Goal: Task Accomplishment & Management: Use online tool/utility

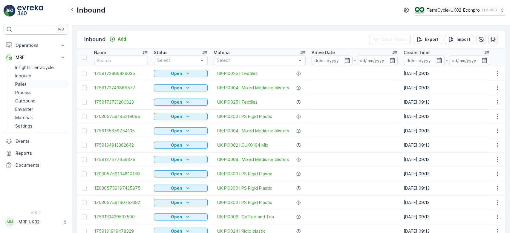
click at [36, 83] on link "Pallet" at bounding box center [40, 84] width 55 height 8
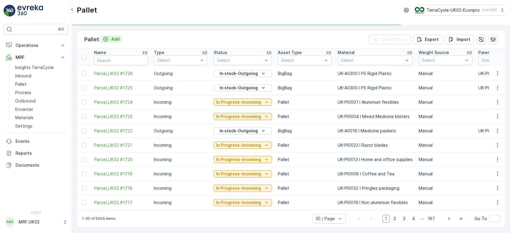
click at [119, 37] on p "Add" at bounding box center [115, 39] width 8 height 6
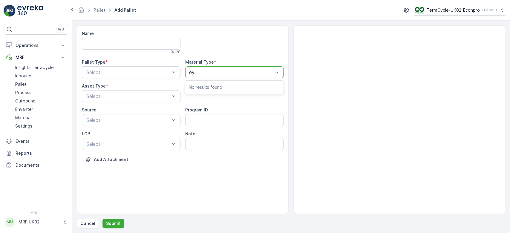
type input "eye"
click at [225, 84] on span "UK-A0008 I Eyecare packaging rigid" at bounding box center [229, 86] width 80 height 5
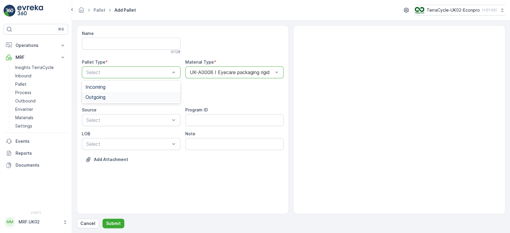
click at [136, 95] on div "Outgoing" at bounding box center [130, 96] width 91 height 5
click at [111, 141] on div "BigBag" at bounding box center [130, 141] width 91 height 5
click at [112, 223] on p "Submit" at bounding box center [113, 224] width 15 height 6
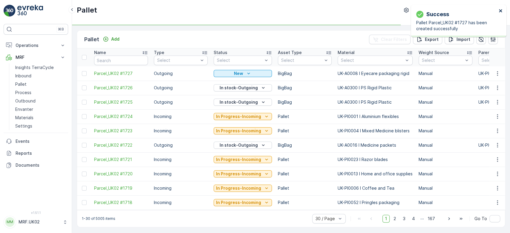
click at [501, 11] on icon "close" at bounding box center [500, 10] width 3 height 3
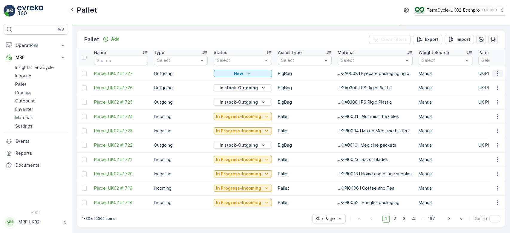
click at [497, 72] on icon "button" at bounding box center [498, 74] width 6 height 6
click at [489, 113] on div "Print QR" at bounding box center [490, 116] width 39 height 8
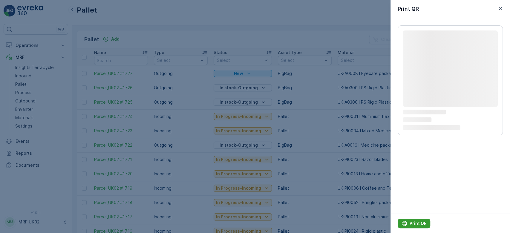
click at [414, 225] on p "Print QR" at bounding box center [418, 224] width 17 height 6
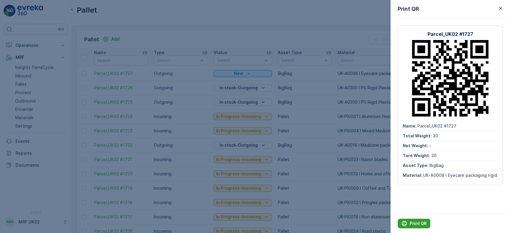
click at [414, 225] on p "Print QR" at bounding box center [418, 224] width 17 height 6
click at [146, 40] on div at bounding box center [255, 116] width 510 height 233
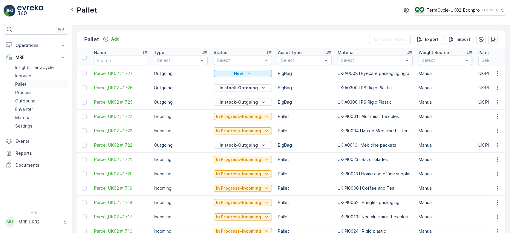
click at [34, 84] on link "Pallet" at bounding box center [40, 84] width 55 height 8
click at [113, 36] on p "Add" at bounding box center [115, 39] width 8 height 6
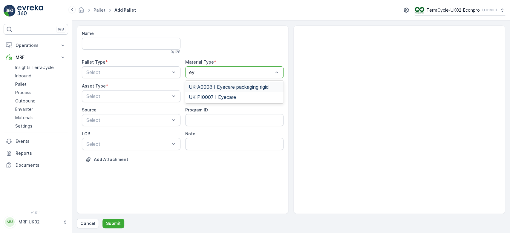
type input "eye"
click at [231, 95] on span "UK-PI0007 I Eyecare" at bounding box center [212, 96] width 47 height 5
click at [161, 67] on div "Select" at bounding box center [131, 72] width 99 height 12
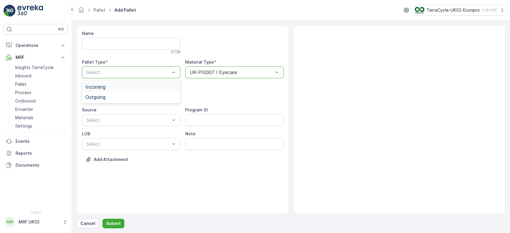
click at [132, 90] on div "Incoming" at bounding box center [131, 87] width 99 height 10
click at [104, 120] on div "Pallet" at bounding box center [130, 120] width 91 height 5
click at [112, 223] on p "Submit" at bounding box center [113, 224] width 15 height 6
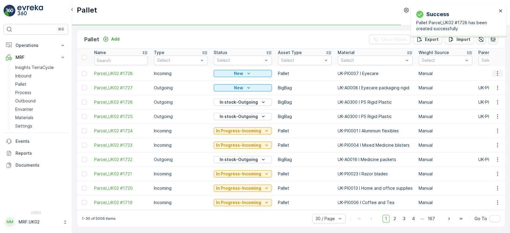
click at [499, 73] on icon "button" at bounding box center [498, 74] width 6 height 6
click at [493, 114] on div "Print QR" at bounding box center [490, 116] width 39 height 8
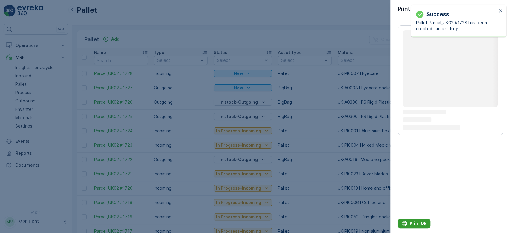
click at [414, 223] on p "Print QR" at bounding box center [418, 224] width 17 height 6
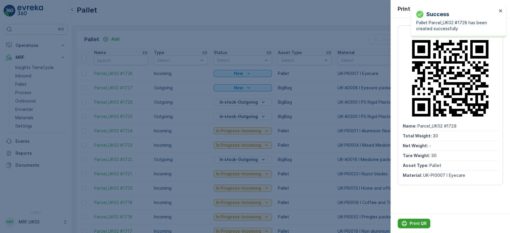
click at [414, 223] on p "Print QR" at bounding box center [418, 224] width 17 height 6
click at [333, 36] on div at bounding box center [255, 116] width 510 height 233
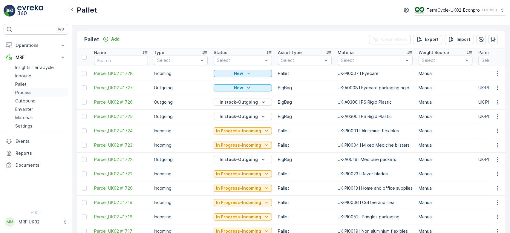
click at [30, 92] on p "Process" at bounding box center [23, 93] width 16 height 6
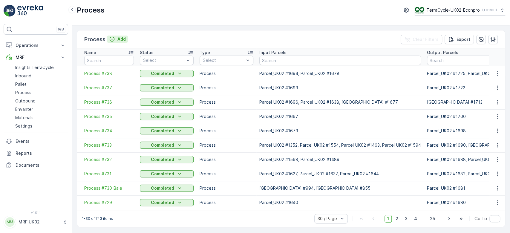
click at [123, 39] on p "Add" at bounding box center [121, 39] width 8 height 6
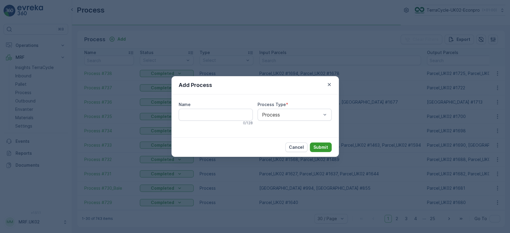
click at [318, 145] on p "Submit" at bounding box center [321, 147] width 15 height 6
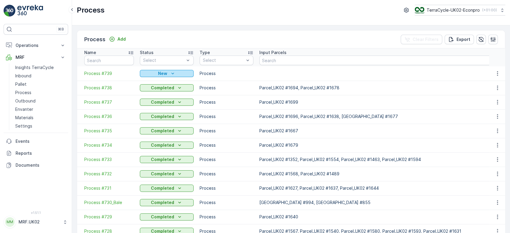
click at [169, 74] on div "New" at bounding box center [166, 74] width 49 height 6
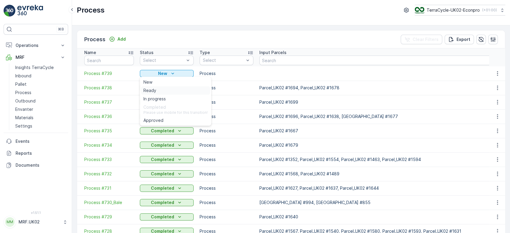
click at [155, 91] on span "Ready" at bounding box center [149, 91] width 13 height 6
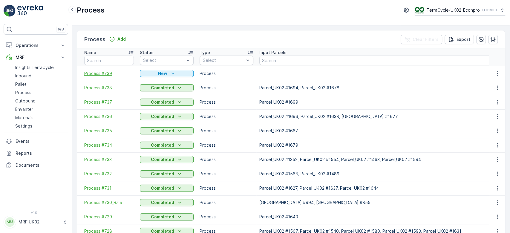
click at [105, 73] on span "Process #739" at bounding box center [109, 74] width 50 height 6
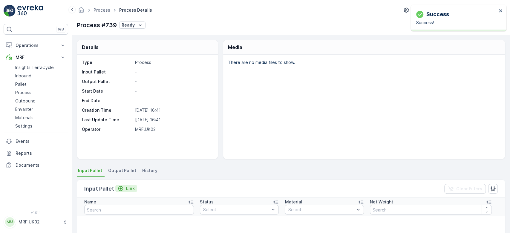
click at [124, 188] on div "Link" at bounding box center [126, 189] width 17 height 6
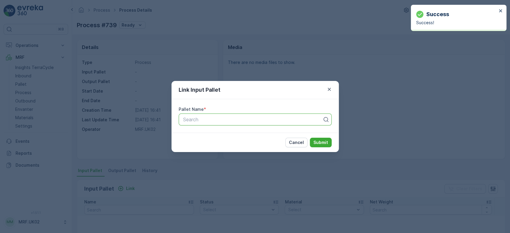
click at [221, 121] on div at bounding box center [253, 119] width 141 height 5
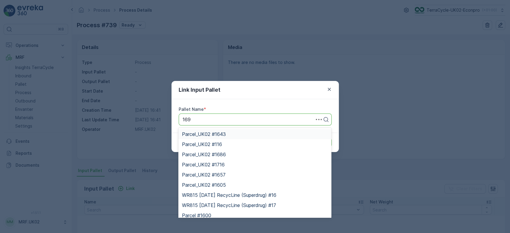
type input "1697"
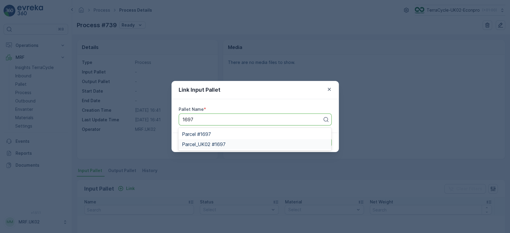
click at [226, 140] on div "Parcel_UK02 #1697" at bounding box center [254, 144] width 153 height 10
click at [323, 141] on p "Submit" at bounding box center [321, 143] width 15 height 6
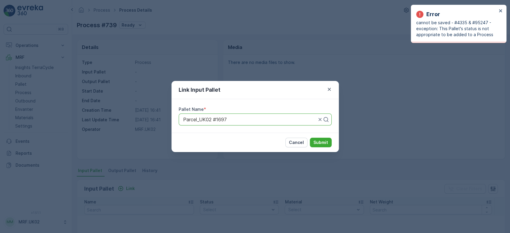
click at [22, 84] on div "Link Input Pallet Pallet Name * Parcel_UK02 #1697 Cancel Submit" at bounding box center [255, 116] width 510 height 233
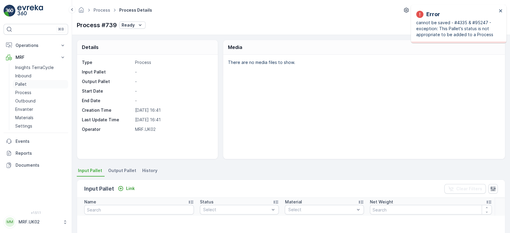
click at [22, 84] on p "Pallet" at bounding box center [20, 84] width 11 height 6
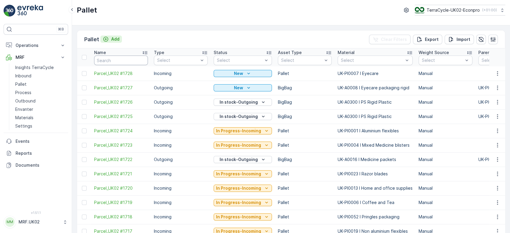
click at [125, 58] on input "text" at bounding box center [121, 61] width 54 height 10
type input "1697"
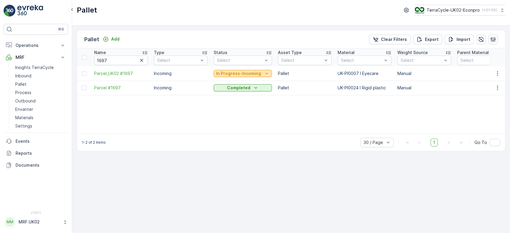
click at [233, 74] on p "In Progress-Incoming" at bounding box center [238, 74] width 45 height 6
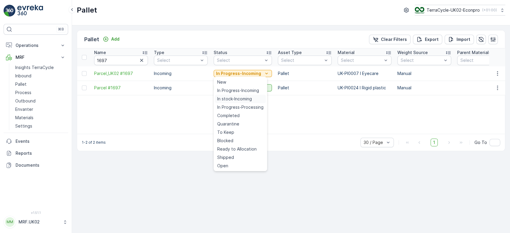
click at [234, 97] on span "In stock-Incoming" at bounding box center [234, 99] width 35 height 6
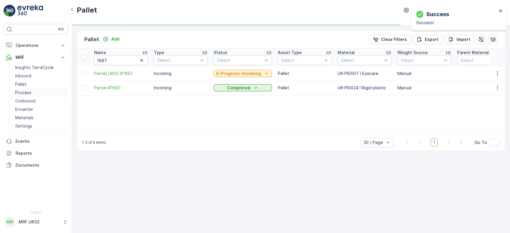
click at [34, 91] on link "Process" at bounding box center [40, 92] width 55 height 8
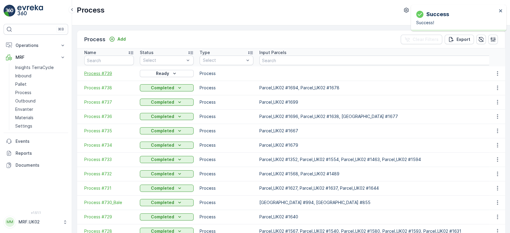
click at [105, 73] on span "Process #739" at bounding box center [109, 74] width 50 height 6
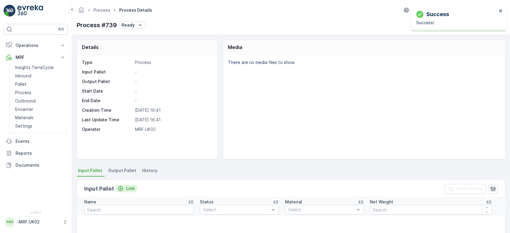
click at [126, 187] on p "Link" at bounding box center [130, 189] width 9 height 6
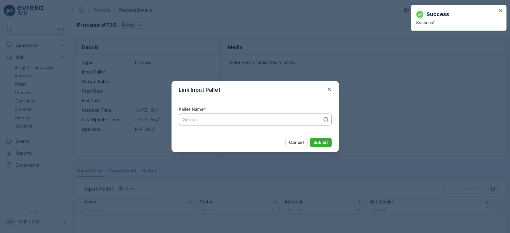
click at [198, 117] on div at bounding box center [253, 119] width 141 height 5
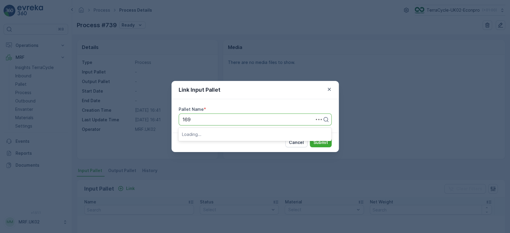
type input "1697"
click at [216, 143] on span "Parcel_UK02 #1697" at bounding box center [204, 144] width 44 height 5
click at [319, 143] on p "Submit" at bounding box center [321, 143] width 15 height 6
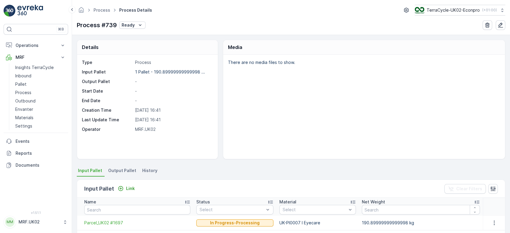
click at [129, 172] on span "Output Pallet" at bounding box center [122, 171] width 28 height 6
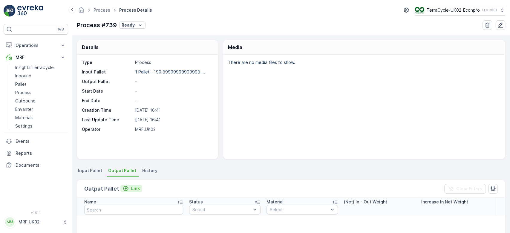
click at [132, 188] on p "Link" at bounding box center [135, 189] width 9 height 6
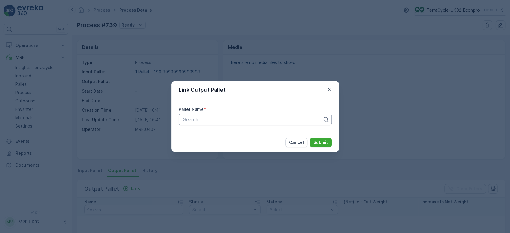
click at [199, 120] on div at bounding box center [253, 119] width 141 height 5
type input "1727"
click at [216, 142] on span "Parcel_UK02 #1727" at bounding box center [203, 144] width 43 height 5
click at [322, 143] on p "Submit" at bounding box center [321, 143] width 15 height 6
